Goal: Information Seeking & Learning: Learn about a topic

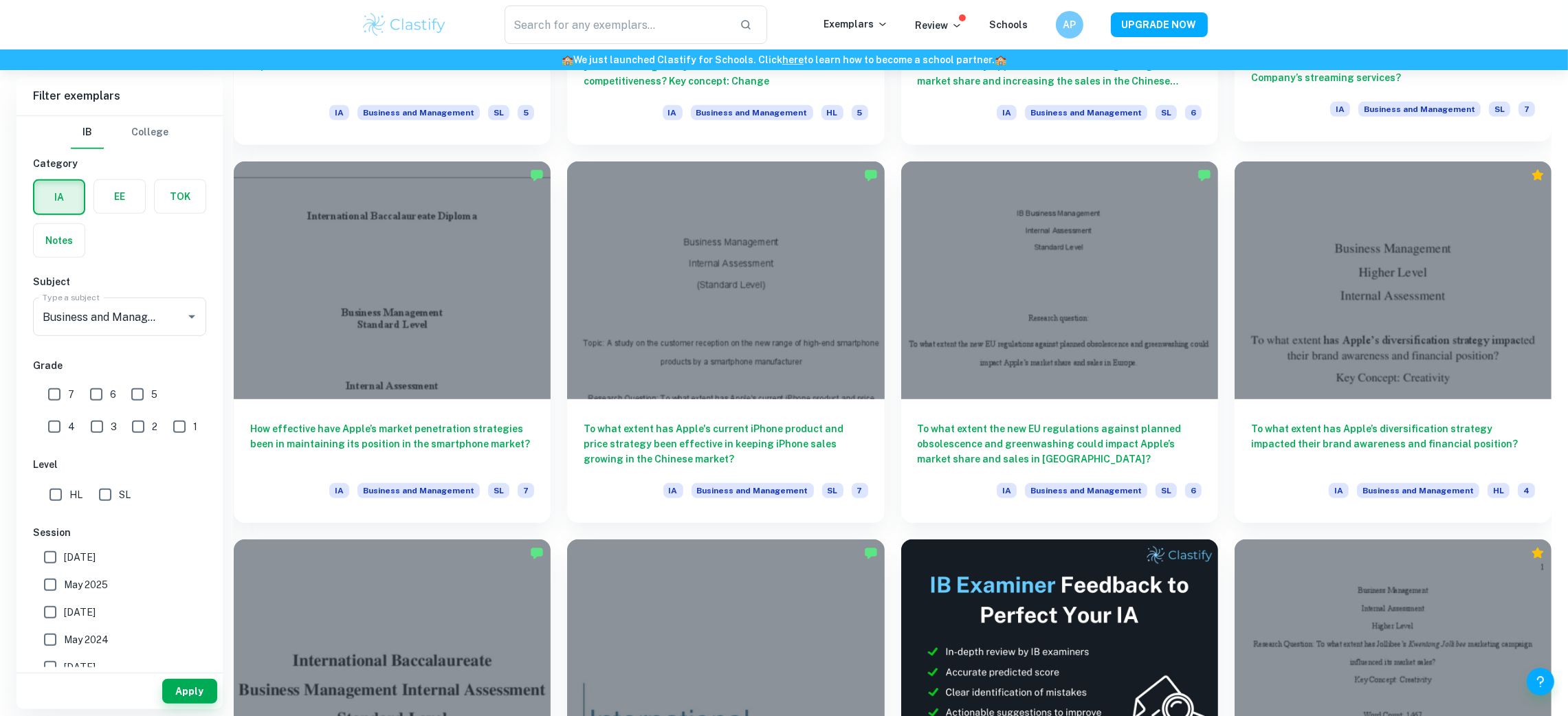
scroll to position [1437, 0]
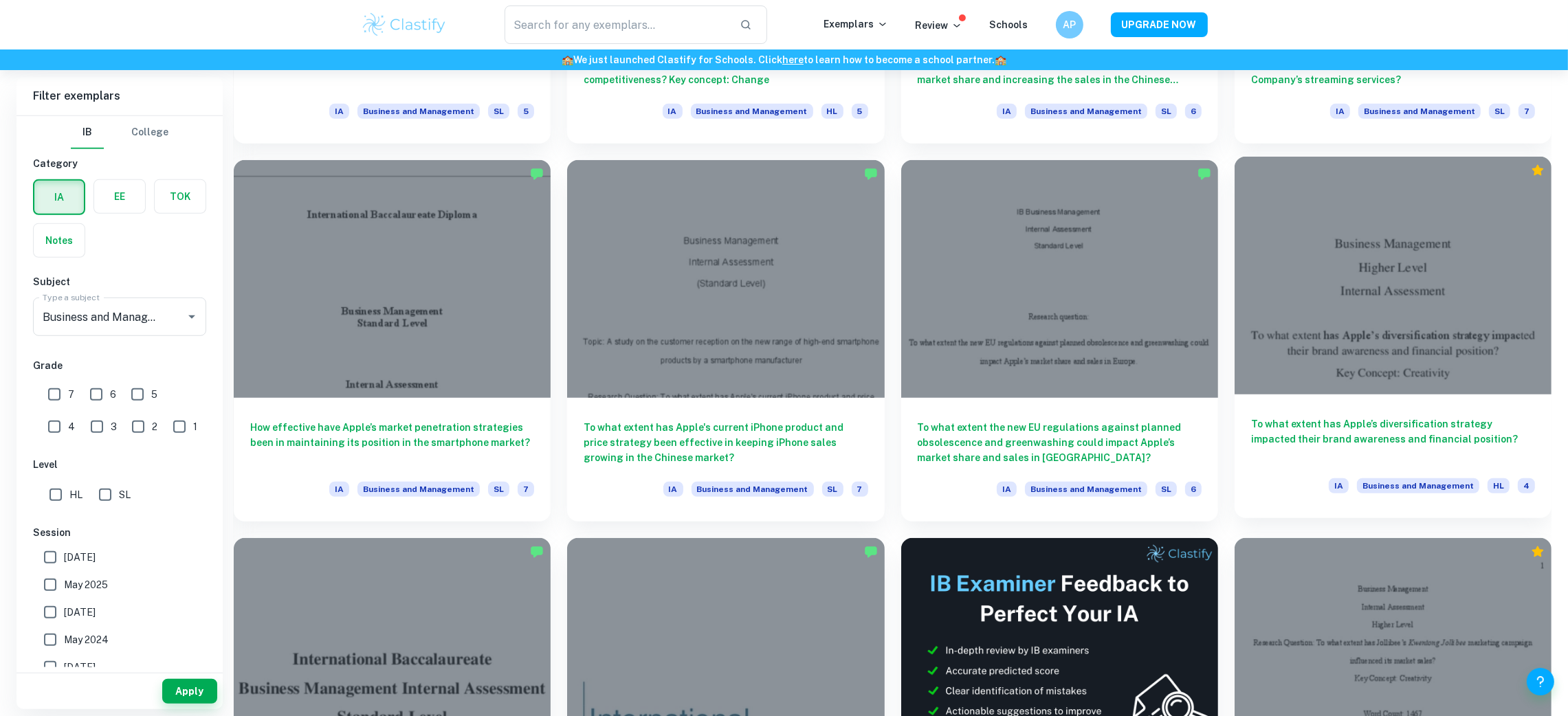
click at [1290, 446] on h6 "To what extent has Apple’s diversification strategy impacted their brand awaren…" at bounding box center [1393, 438] width 284 height 45
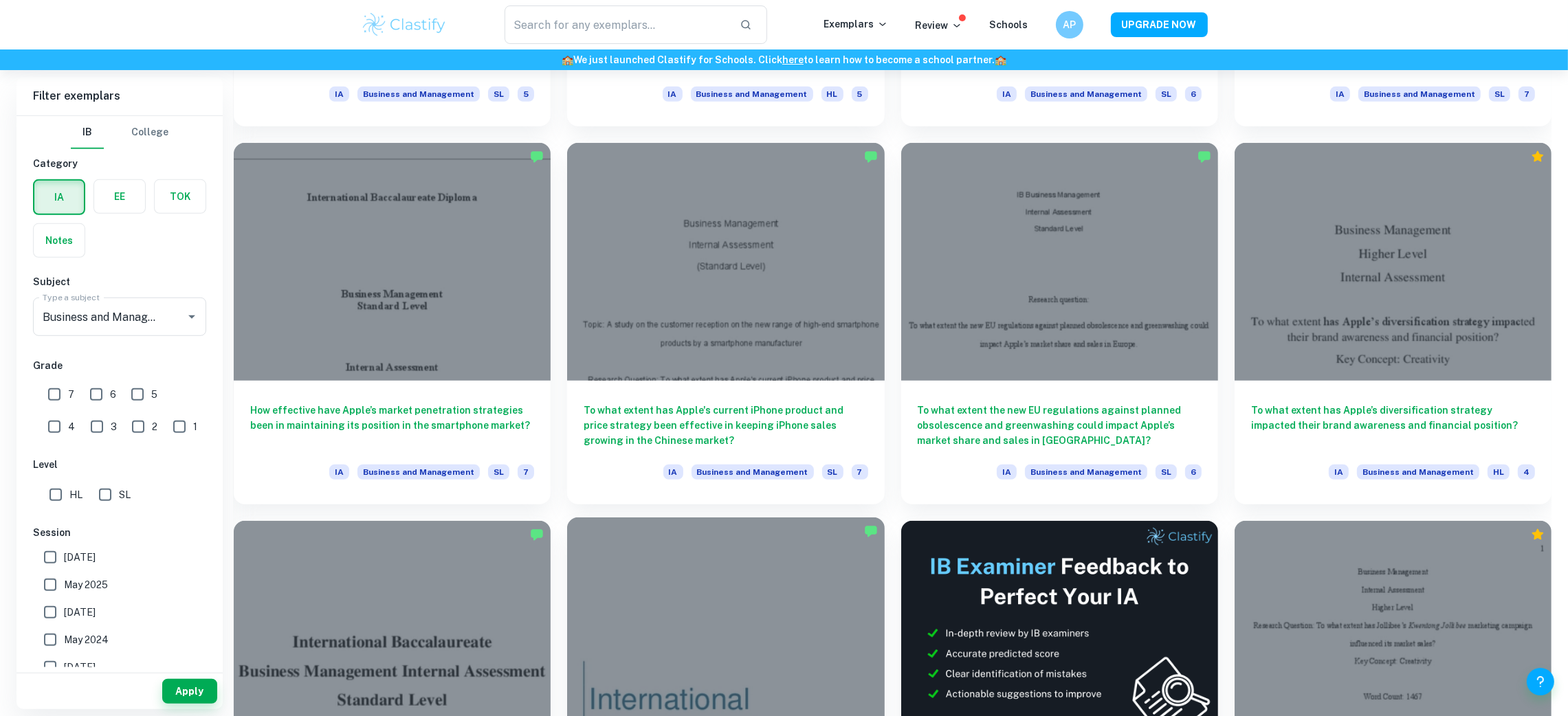
scroll to position [1453, 0]
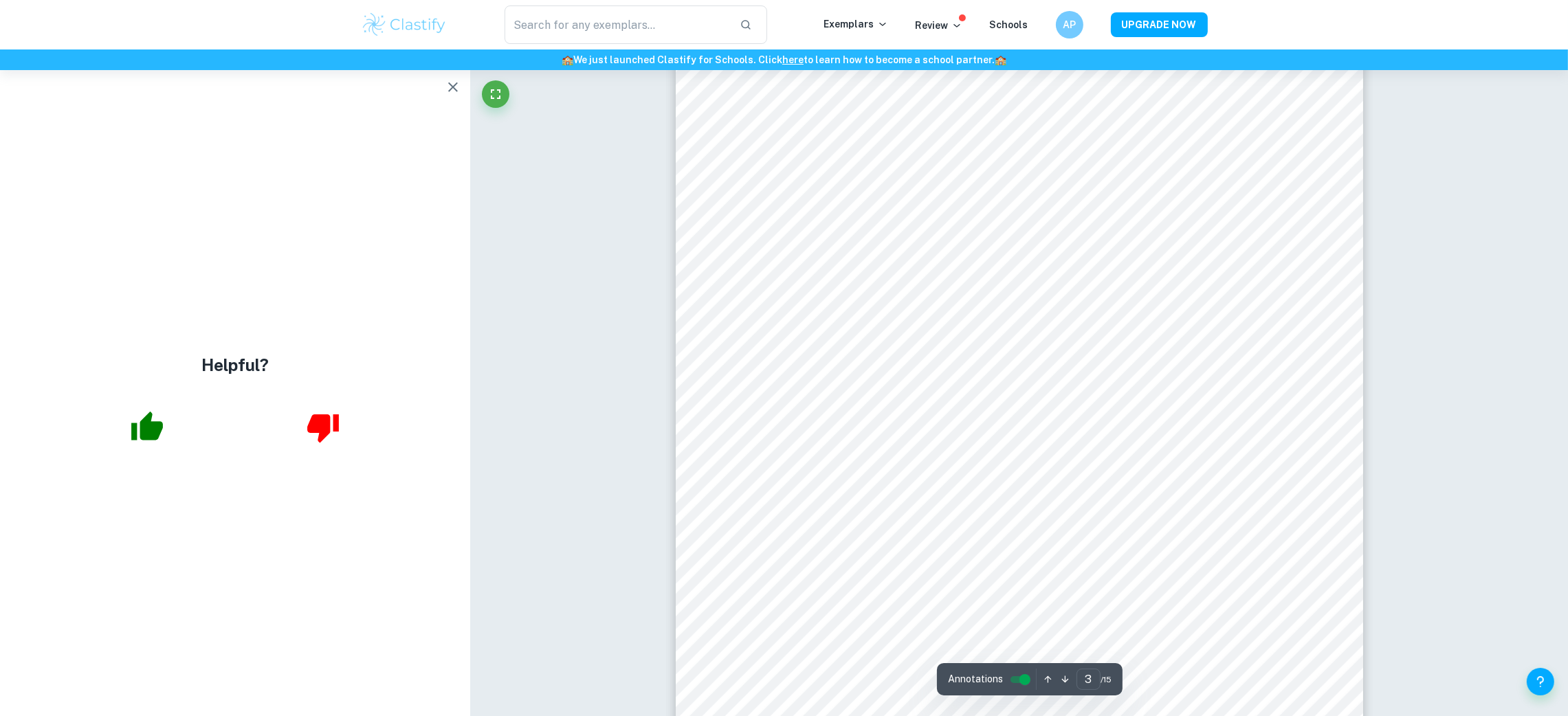
scroll to position [2246, 0]
click at [447, 82] on icon "button" at bounding box center [453, 87] width 17 height 17
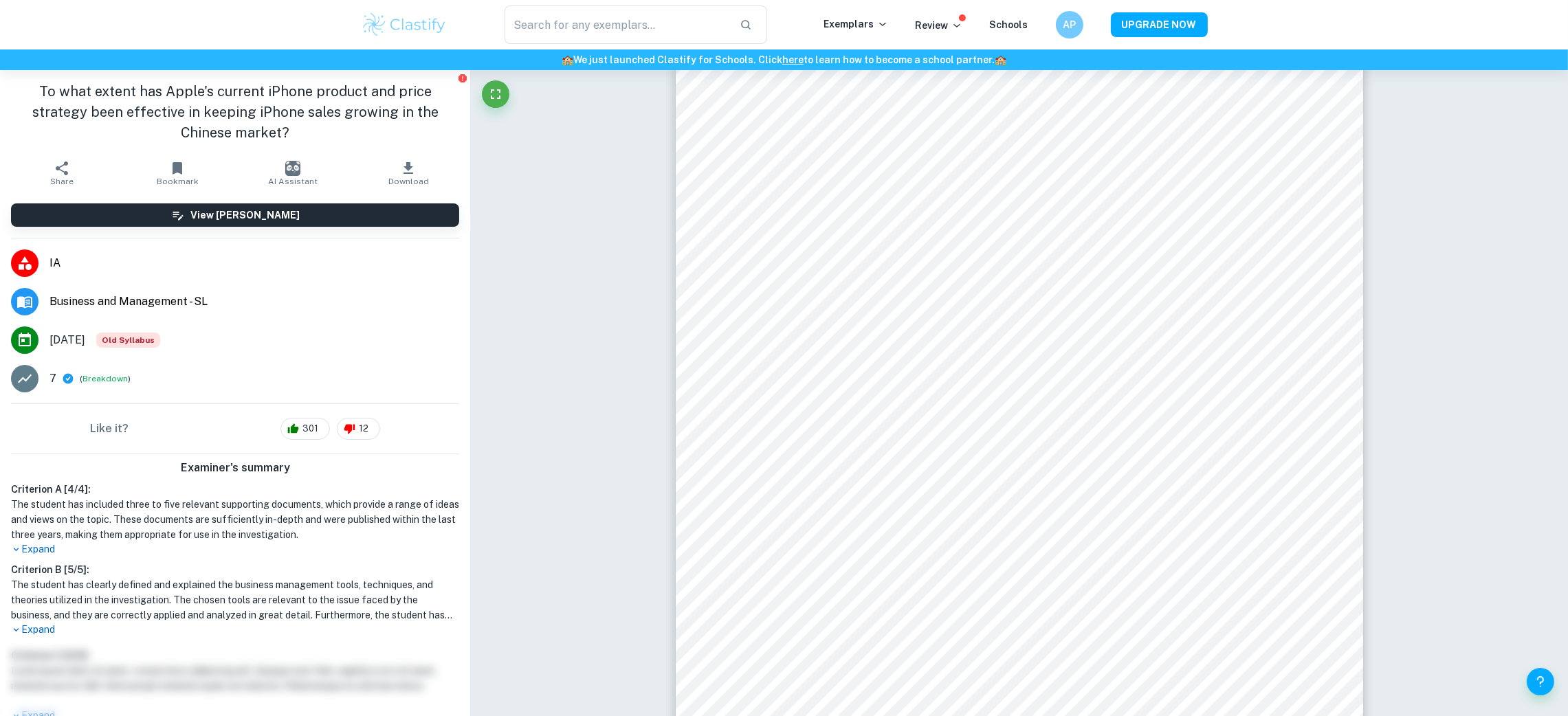
click at [44, 630] on p "Expand" at bounding box center [235, 630] width 448 height 14
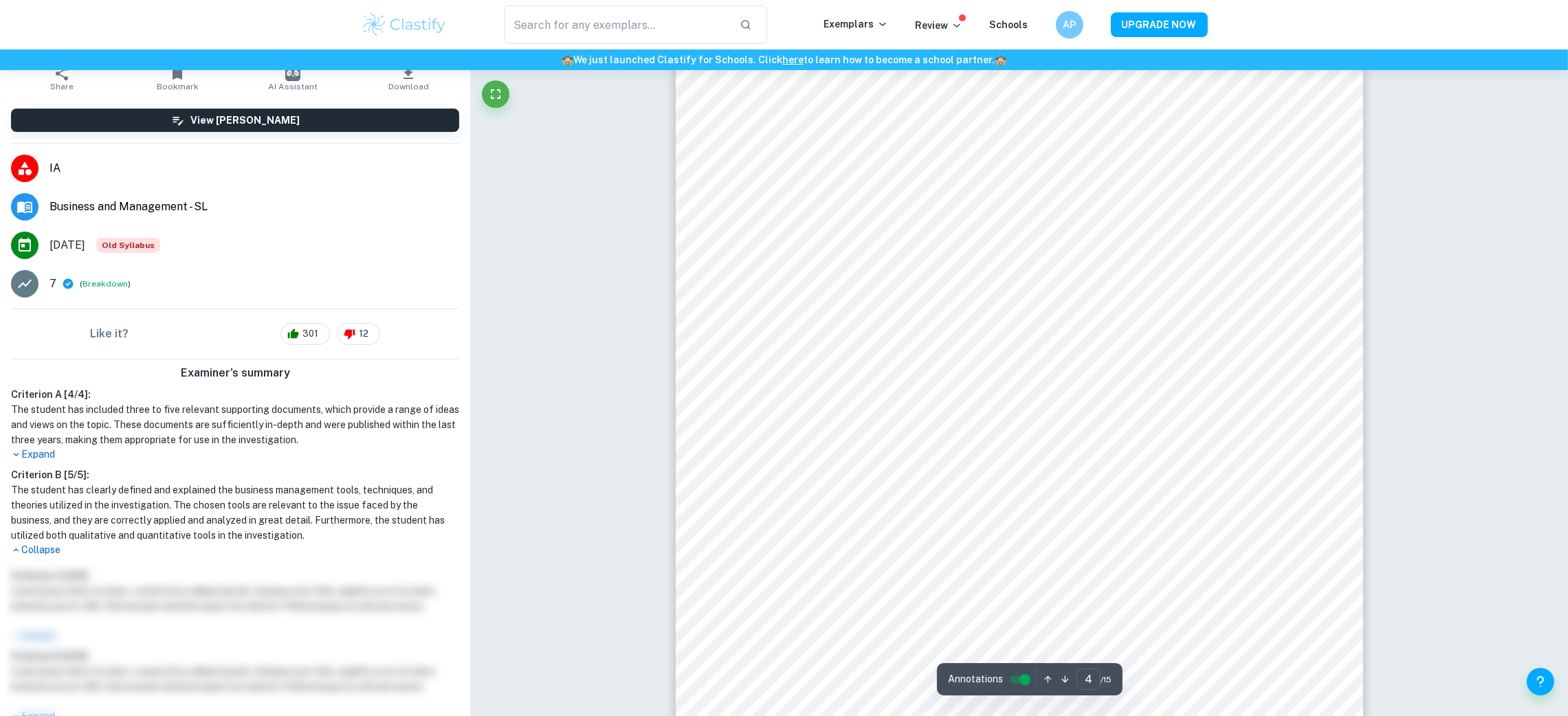
scroll to position [3223, 0]
type input "5"
click at [974, 682] on span "Annotations" at bounding box center [975, 680] width 55 height 14
